Goal: Task Accomplishment & Management: Complete application form

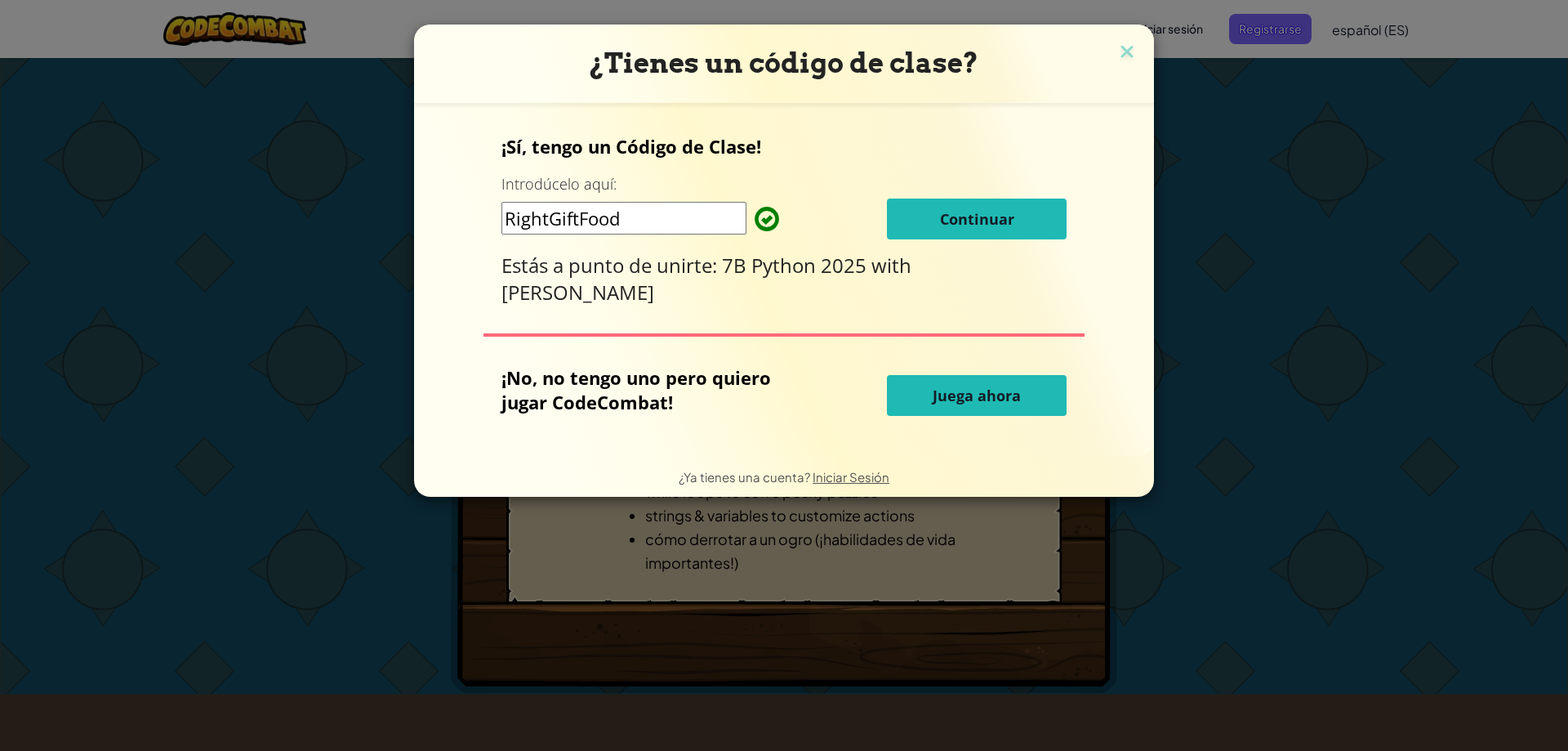
click at [1017, 216] on button "Continuar" at bounding box center [977, 218] width 180 height 40
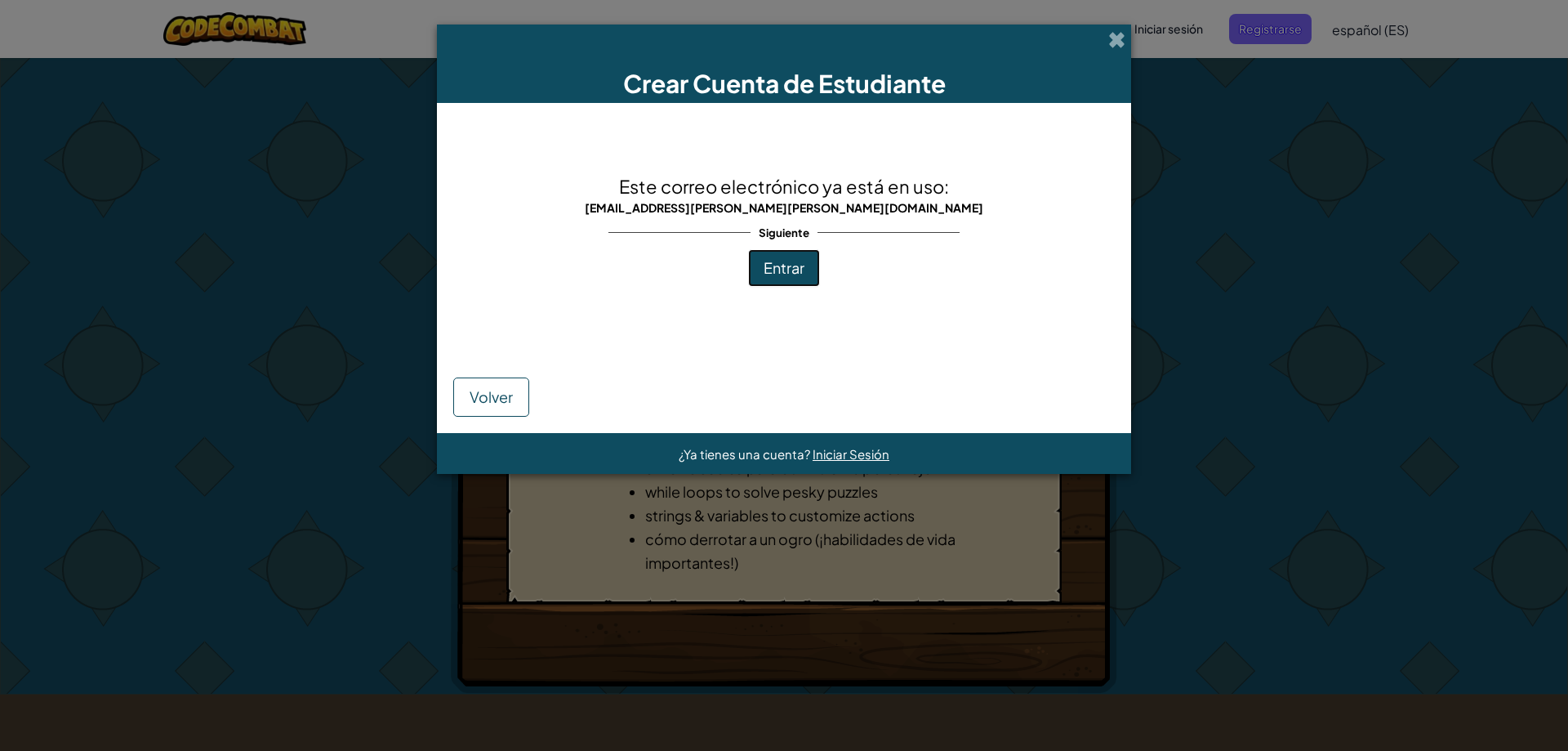
click at [806, 261] on button "Entrar" at bounding box center [784, 268] width 72 height 37
